Goal: Task Accomplishment & Management: Manage account settings

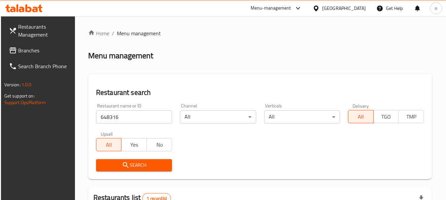
scroll to position [94, 0]
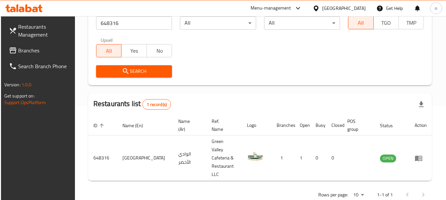
click at [25, 49] on span "Branches" at bounding box center [44, 51] width 52 height 8
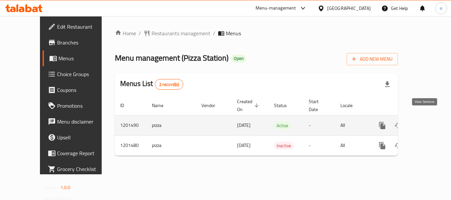
click at [426, 122] on icon "enhanced table" at bounding box center [430, 126] width 8 height 8
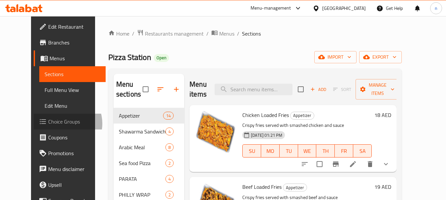
click at [48, 124] on span "Choice Groups" at bounding box center [74, 122] width 52 height 8
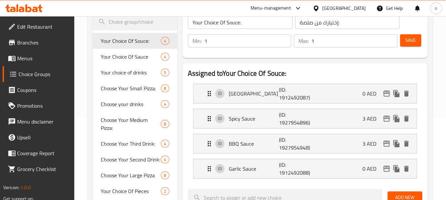
scroll to position [99, 0]
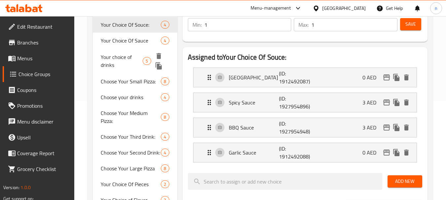
click at [121, 60] on span "Your choice of drinks" at bounding box center [122, 61] width 42 height 16
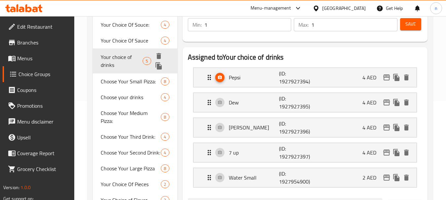
type input "Your choice of drinks"
type input "إختيارك من مشروبات"
type input "0"
type input "5"
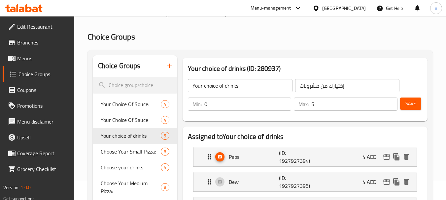
scroll to position [0, 0]
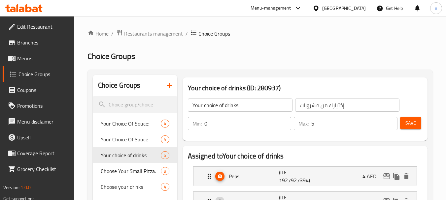
click at [143, 33] on span "Restaurants management" at bounding box center [153, 34] width 59 height 8
